Goal: Transaction & Acquisition: Obtain resource

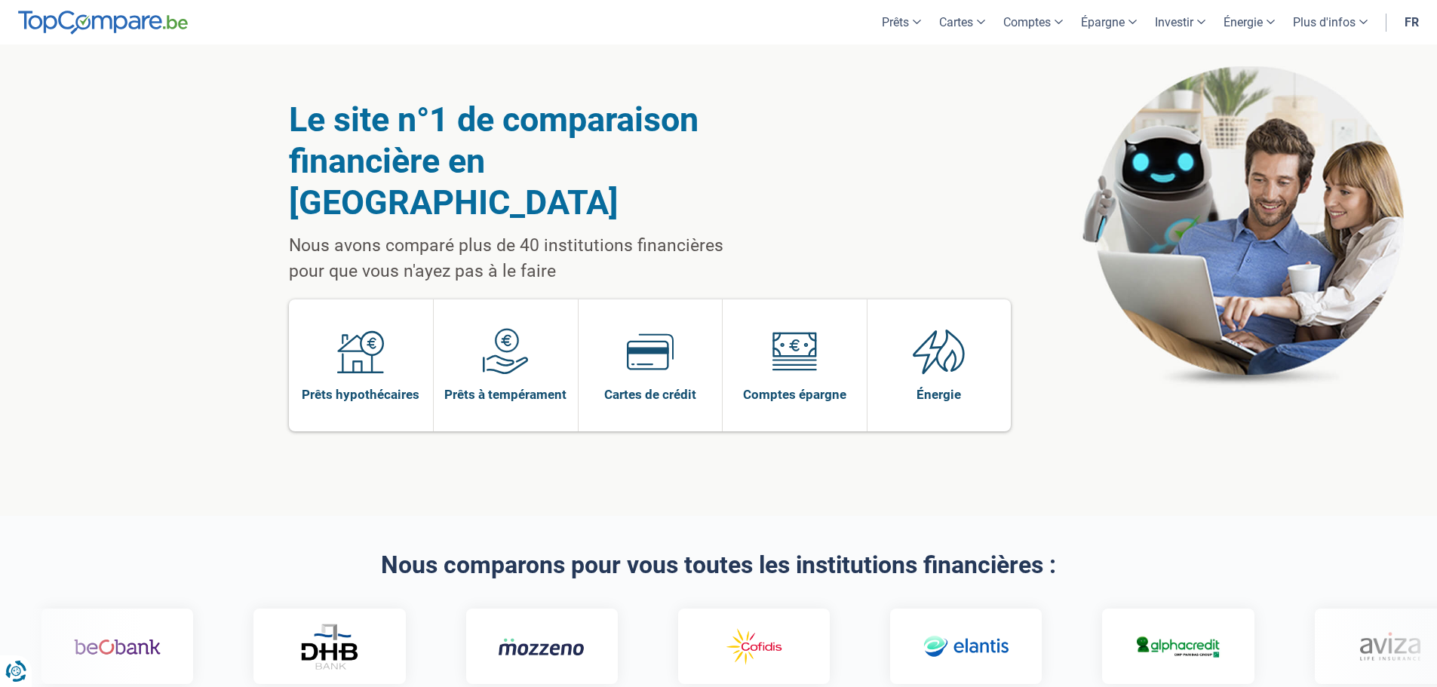
click at [480, 386] on span "Prêts à tempérament" at bounding box center [505, 394] width 122 height 17
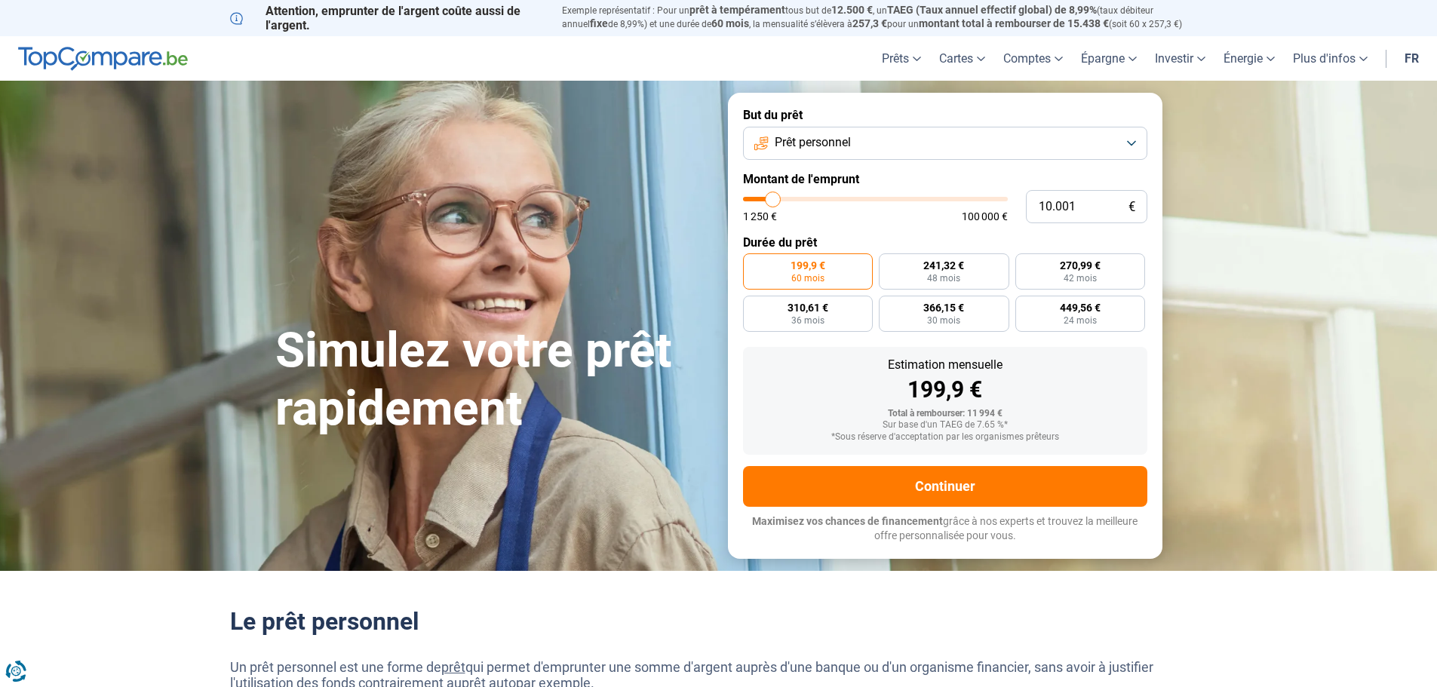
click at [933, 139] on button "Prêt personnel" at bounding box center [945, 143] width 404 height 33
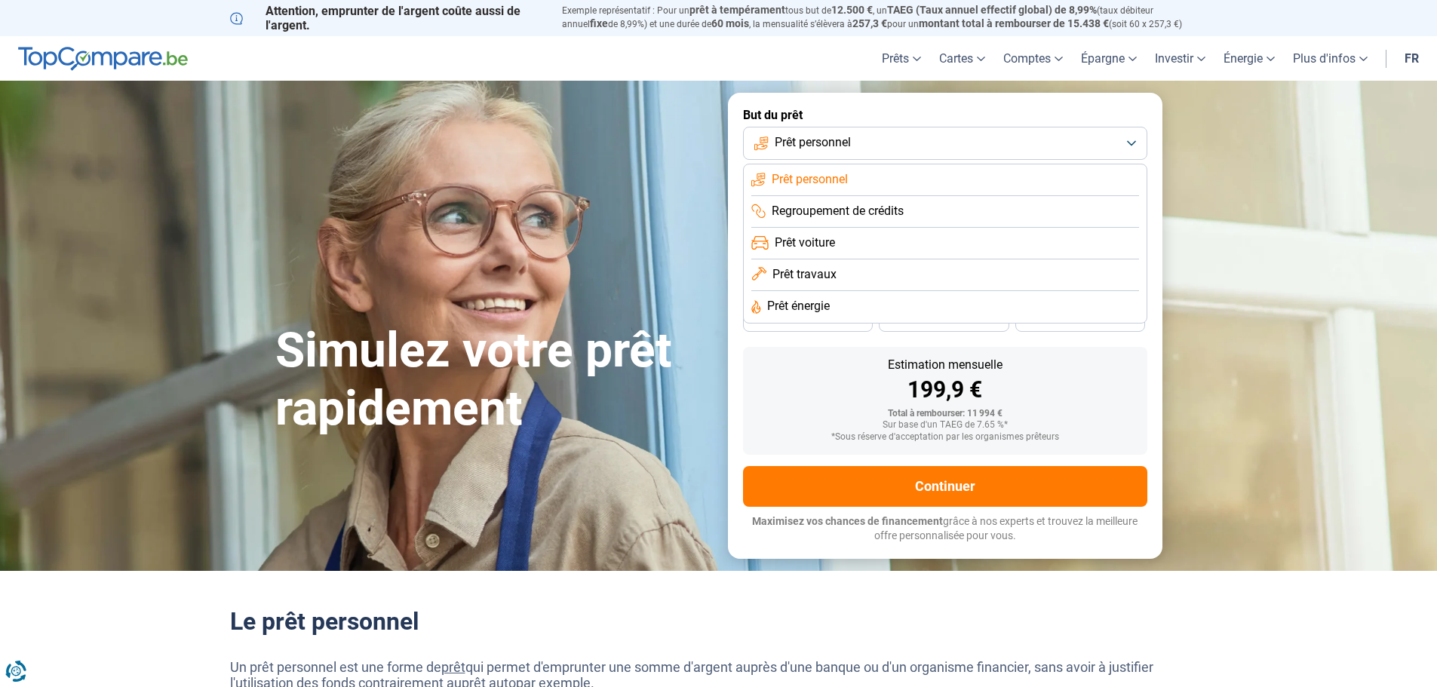
click at [933, 139] on button "Prêt personnel" at bounding box center [945, 143] width 404 height 33
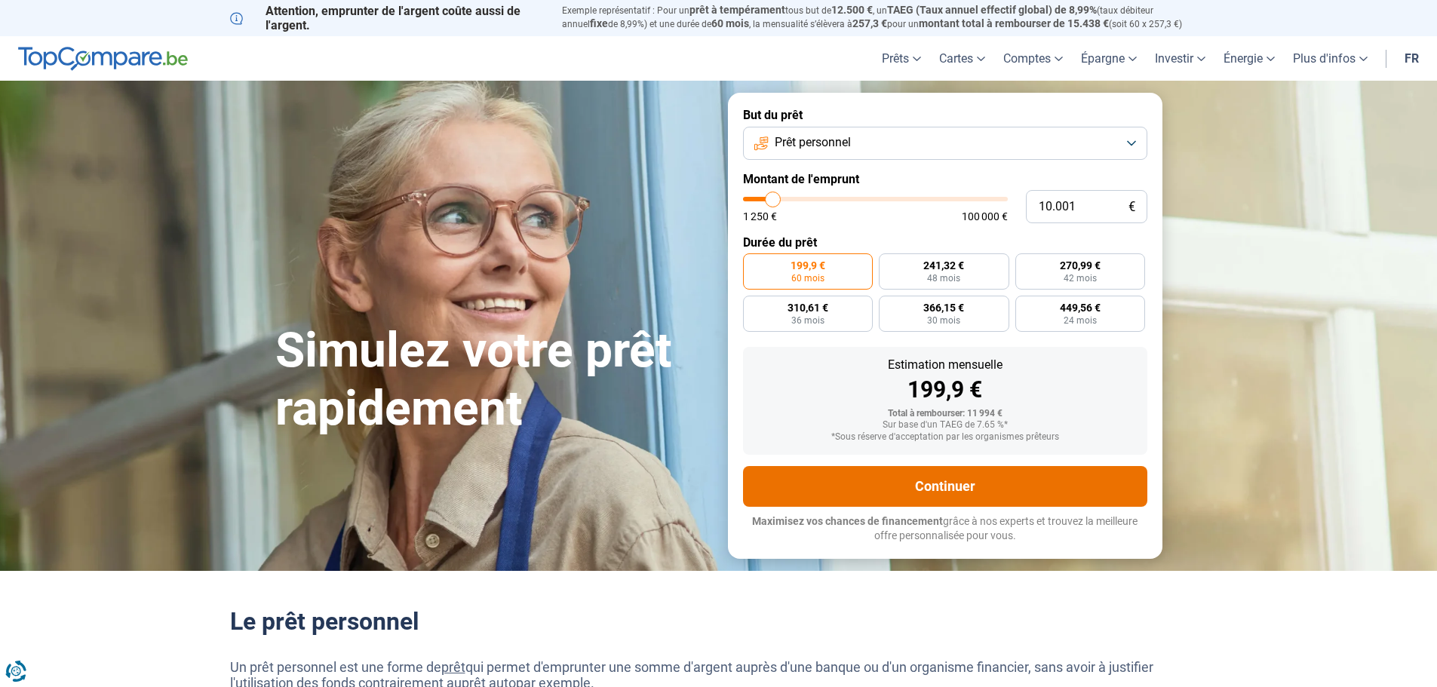
click at [946, 493] on button "Continuer" at bounding box center [945, 486] width 404 height 41
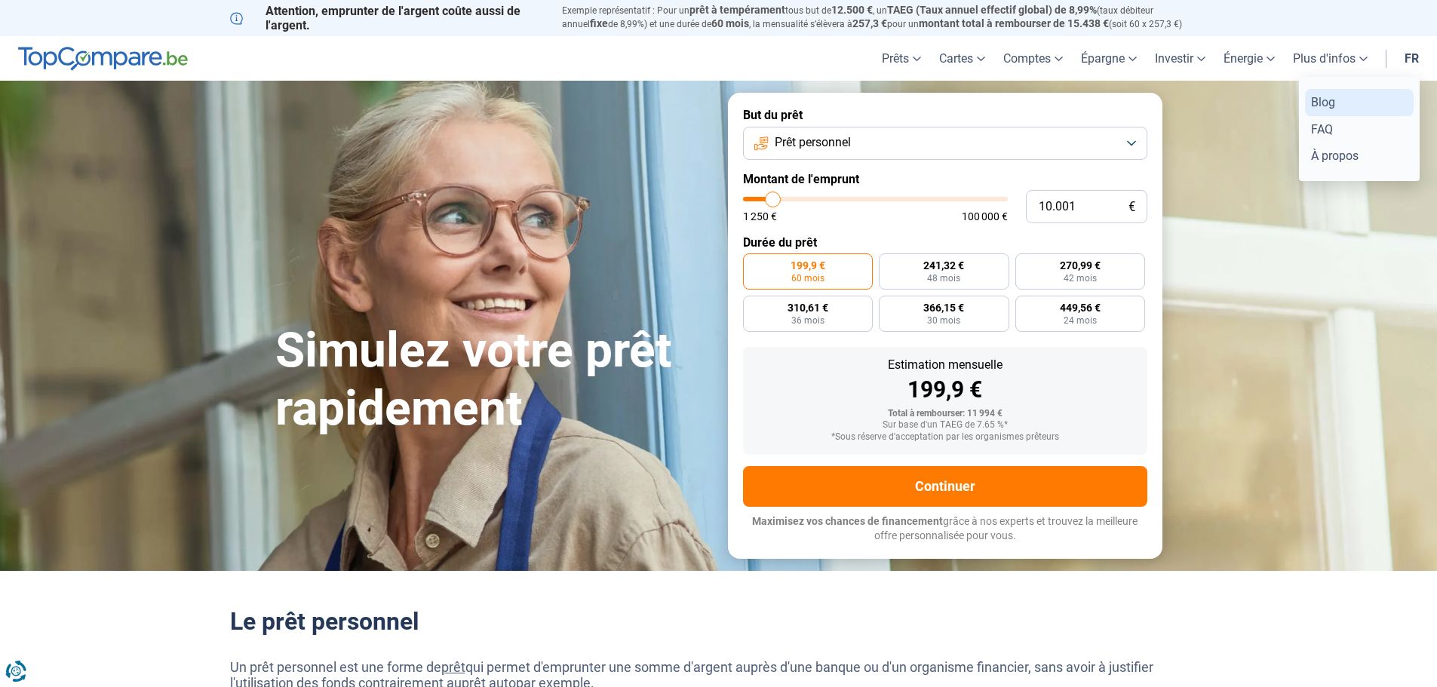
click at [1327, 104] on link "Blog" at bounding box center [1359, 102] width 109 height 26
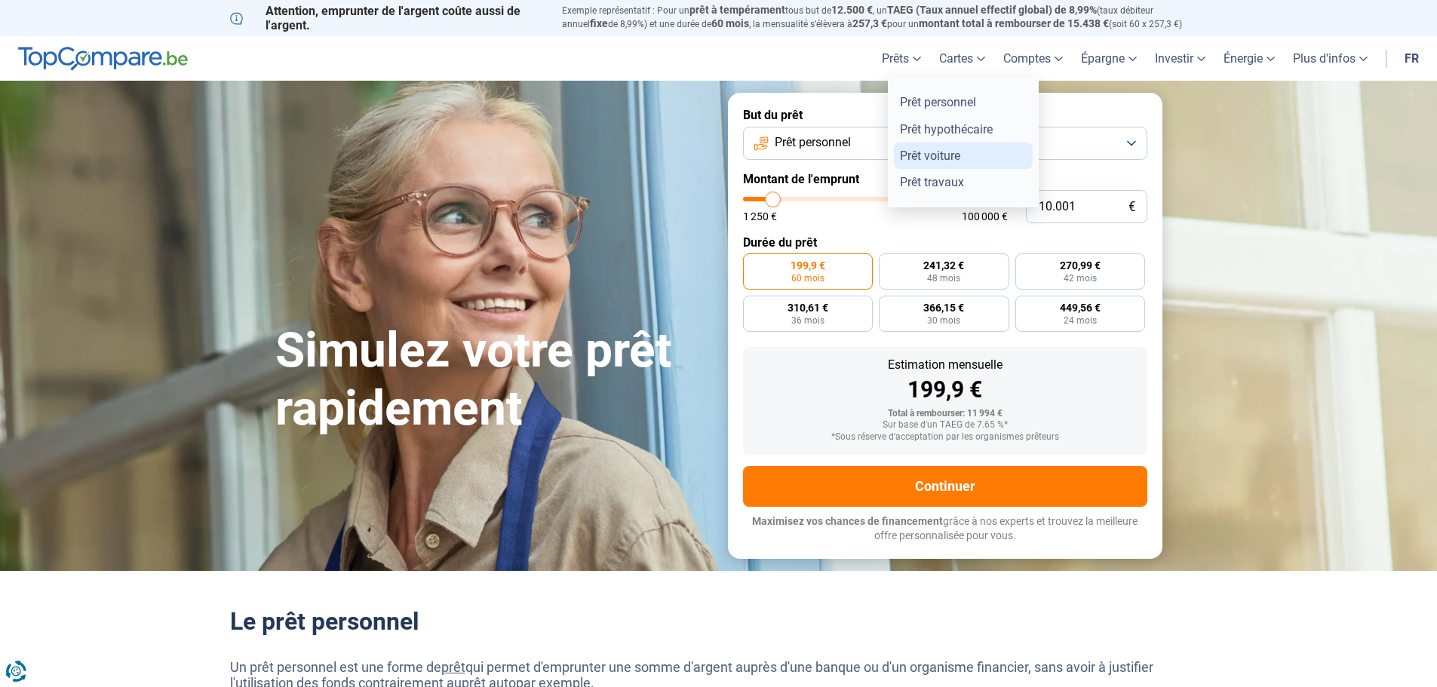
click at [922, 154] on link "Prêt voiture" at bounding box center [963, 156] width 139 height 26
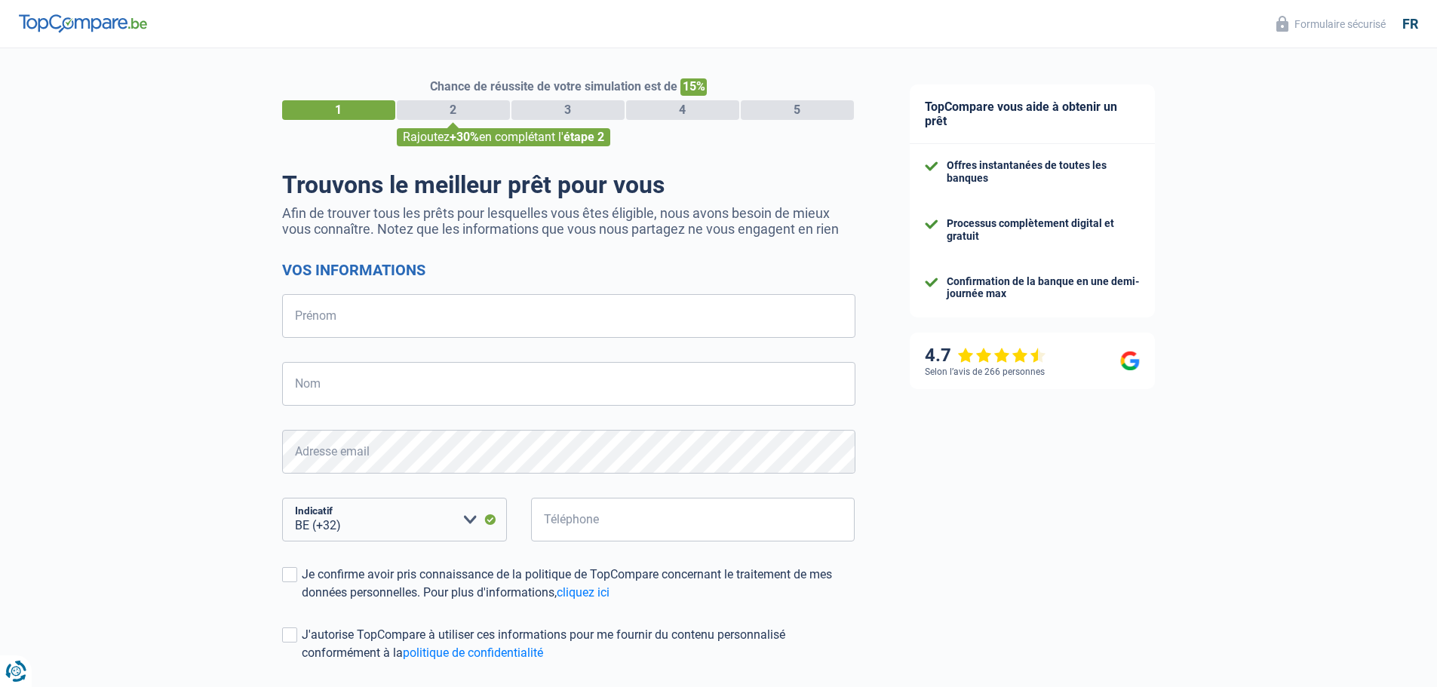
select select "32"
